Goal: Task Accomplishment & Management: Use online tool/utility

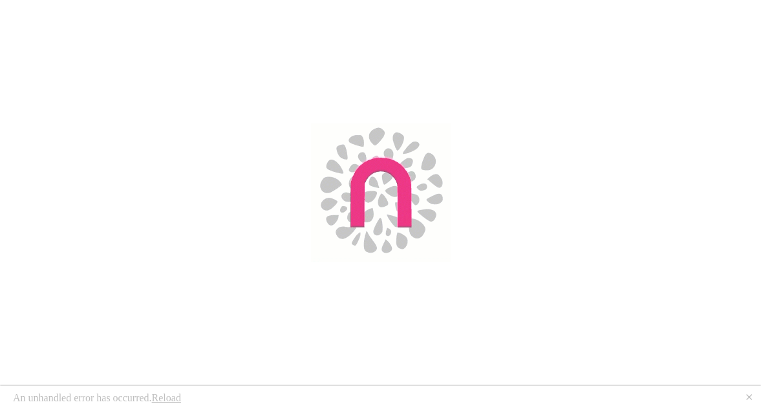
click at [169, 399] on link "Reload" at bounding box center [166, 397] width 29 height 11
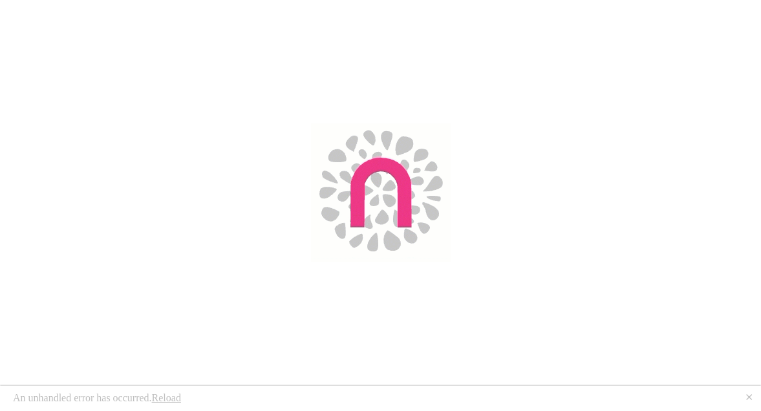
click at [374, 198] on img at bounding box center [381, 192] width 140 height 138
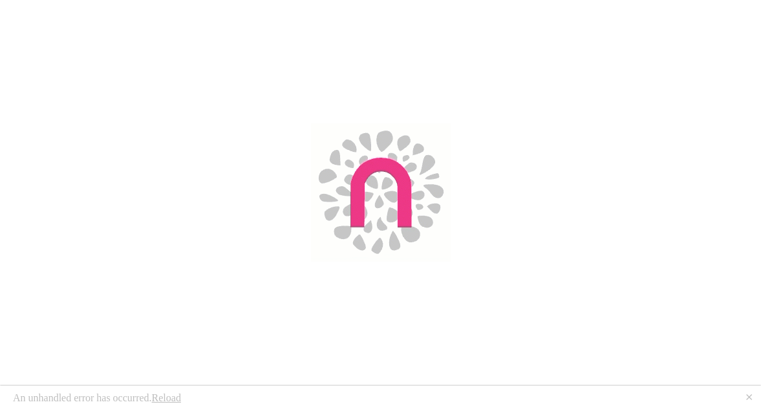
click at [172, 398] on link "Reload" at bounding box center [166, 397] width 29 height 11
